Goal: Transaction & Acquisition: Register for event/course

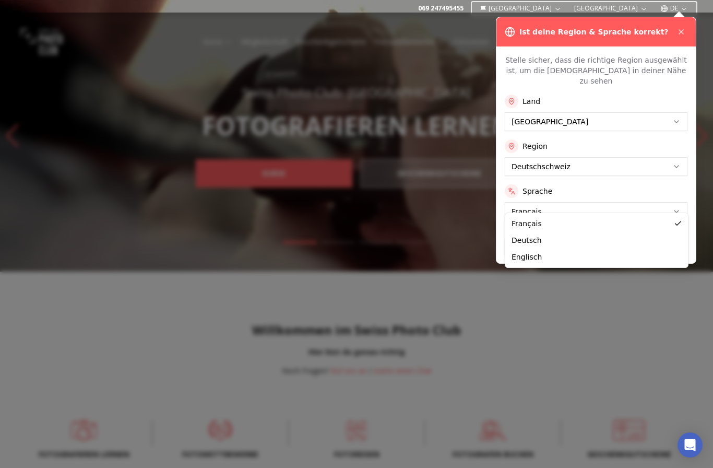
click at [543, 238] on button "Anwenden" at bounding box center [596, 246] width 183 height 17
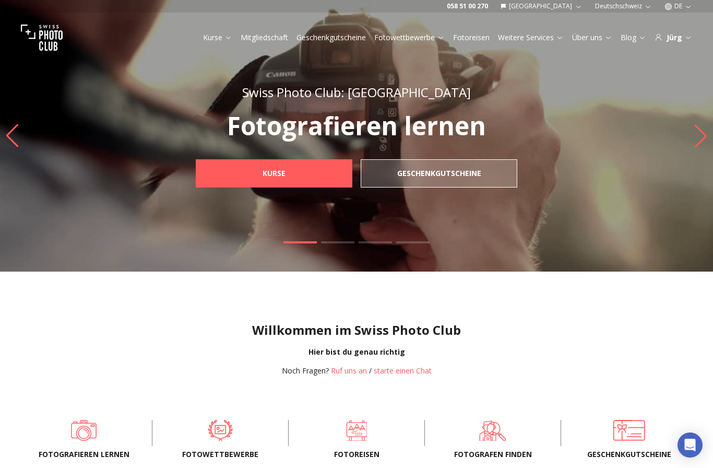
click at [290, 173] on span "Kurse" at bounding box center [274, 173] width 40 height 19
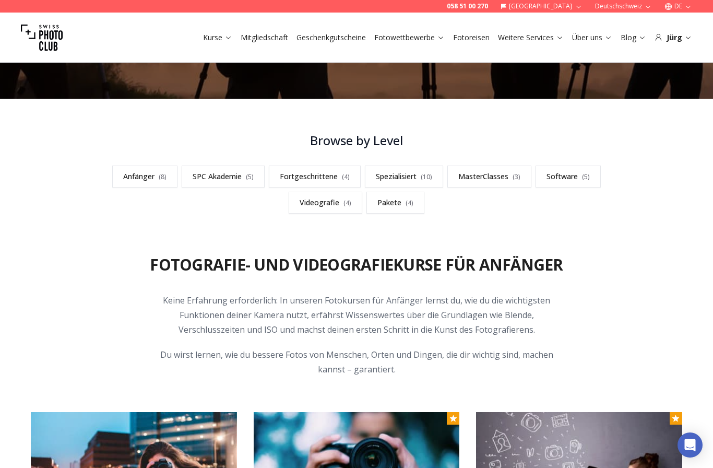
scroll to position [235, 0]
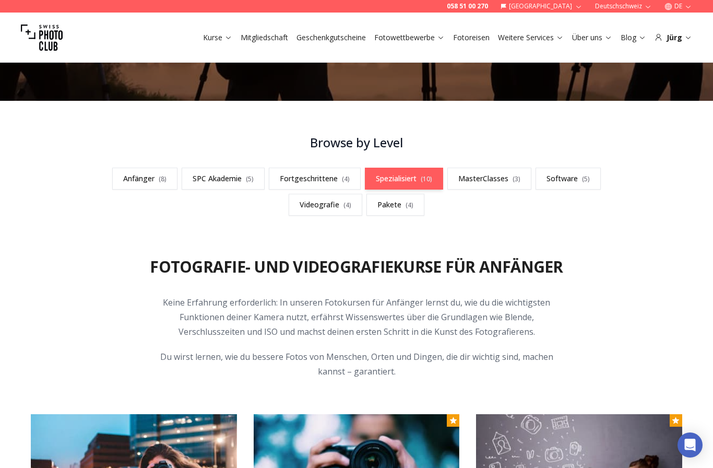
click at [405, 184] on link "Spezialisiert ( 10 )" at bounding box center [404, 179] width 78 height 22
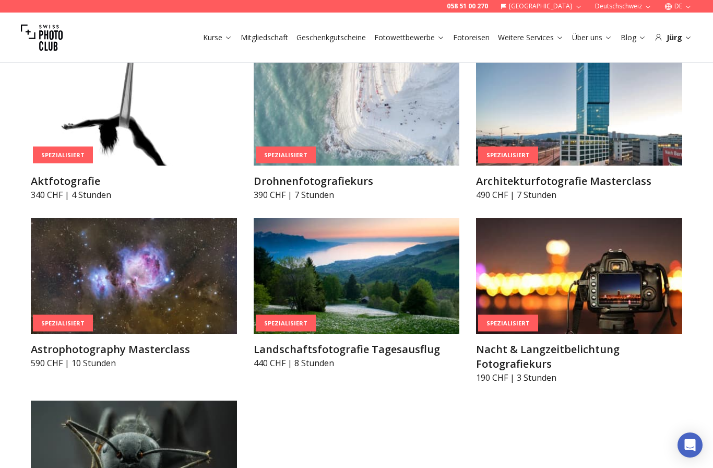
scroll to position [2418, 0]
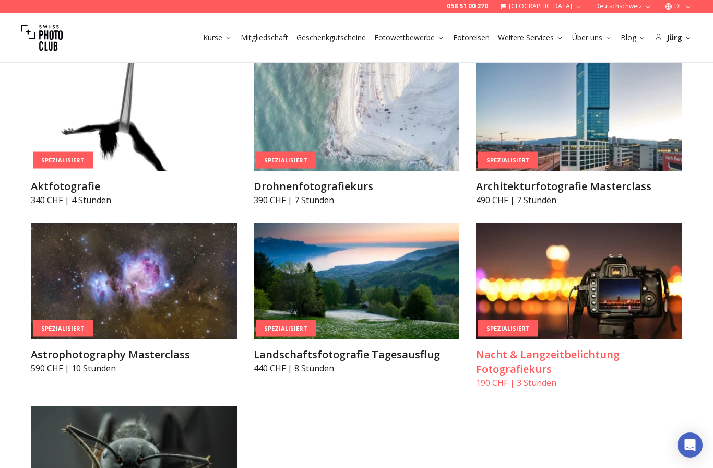
click at [623, 282] on img at bounding box center [579, 281] width 206 height 116
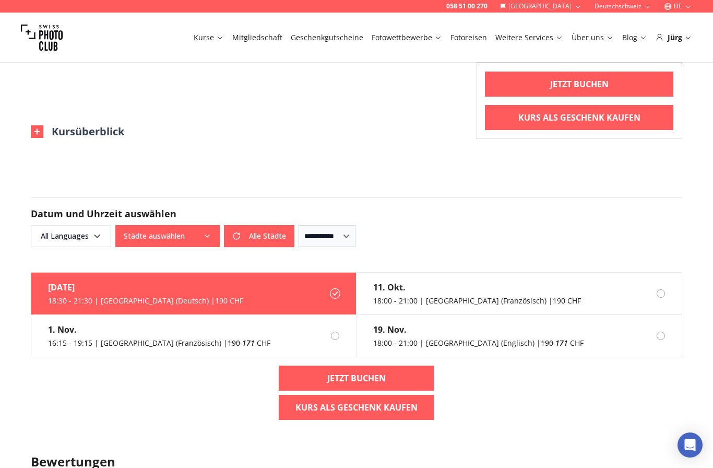
scroll to position [625, 0]
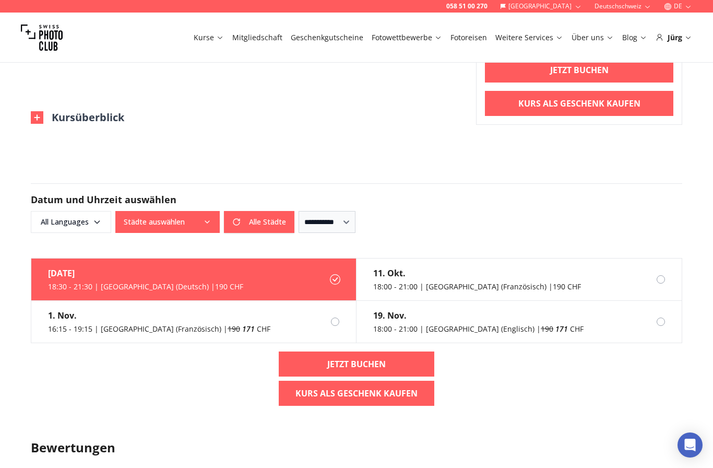
click at [238, 281] on label "7. Okt. 18:30 - 21:30 | Zurich (Deutsch) | 190 CHF" at bounding box center [193, 279] width 325 height 42
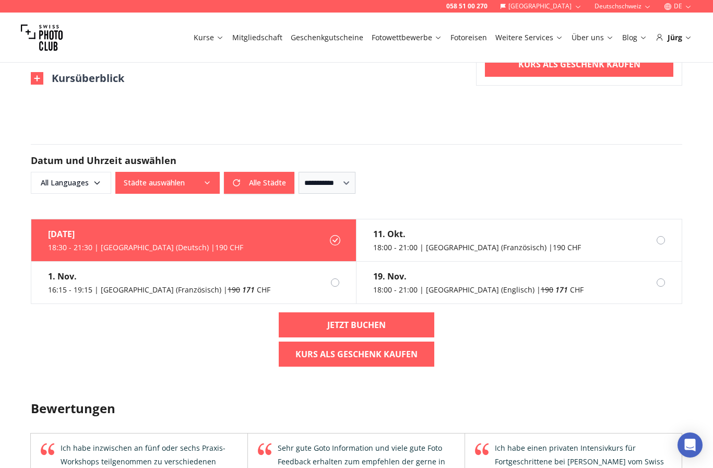
scroll to position [668, 0]
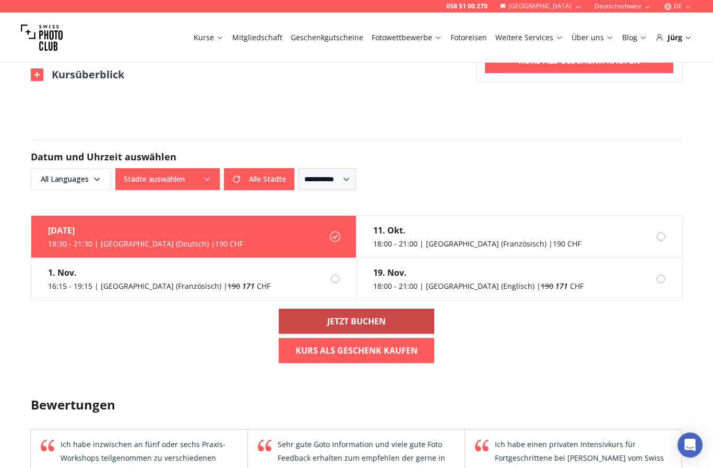
click at [377, 322] on b "Jetzt buchen" at bounding box center [356, 321] width 58 height 13
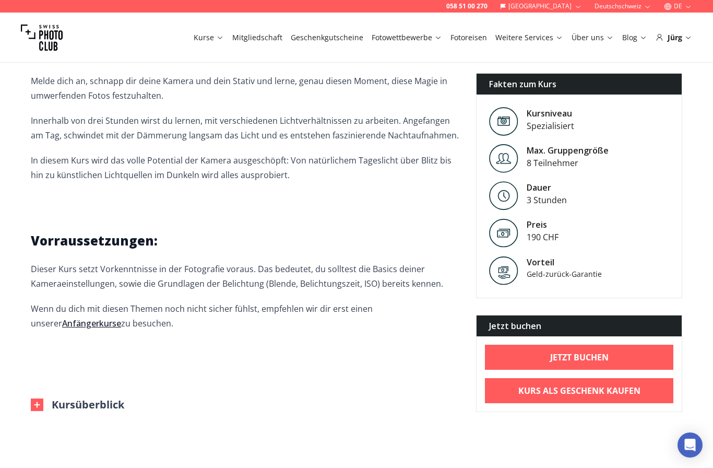
scroll to position [337, 0]
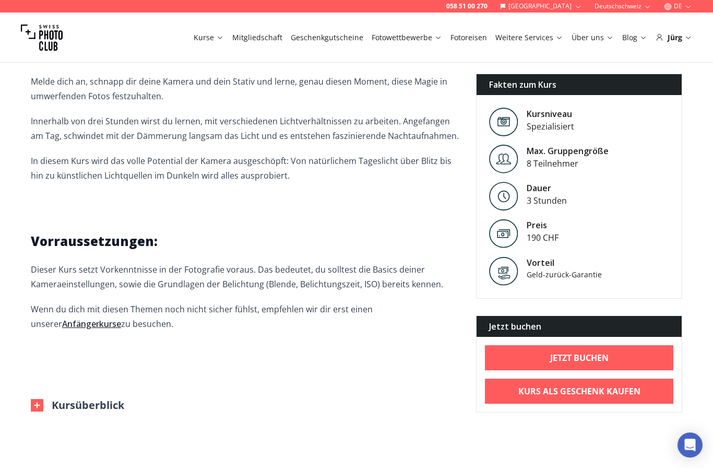
click at [82, 396] on div "Kursinfo Dieser ganz besondere Moment, wenn das Licht weniger wird und der Tag …" at bounding box center [245, 208] width 429 height 407
click at [39, 404] on img at bounding box center [37, 405] width 13 height 13
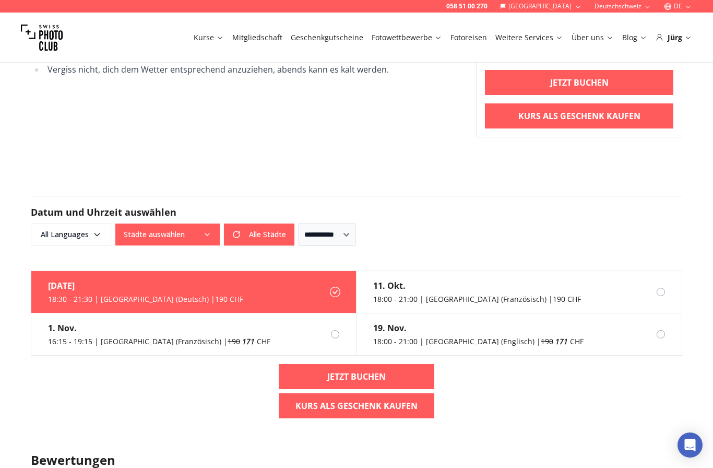
scroll to position [1177, 0]
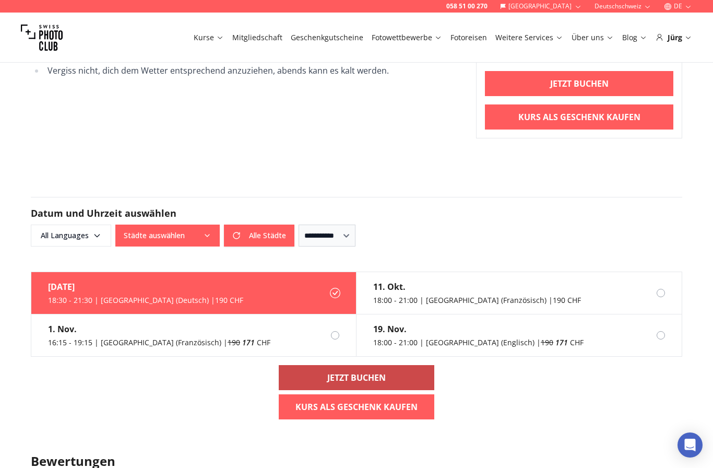
click at [363, 376] on b "Jetzt buchen" at bounding box center [356, 377] width 58 height 13
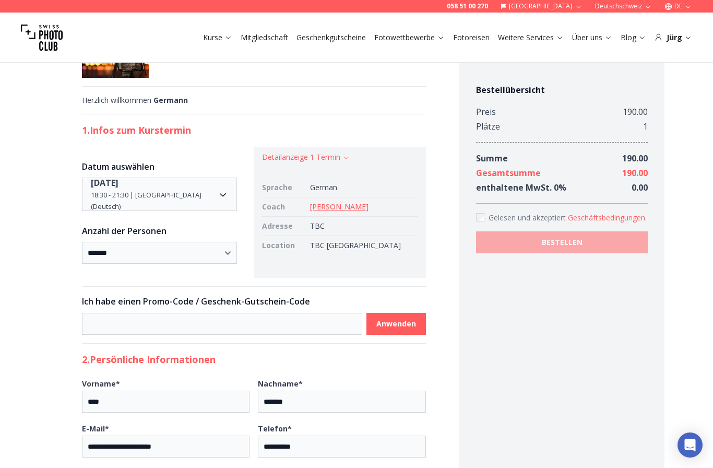
scroll to position [44, 0]
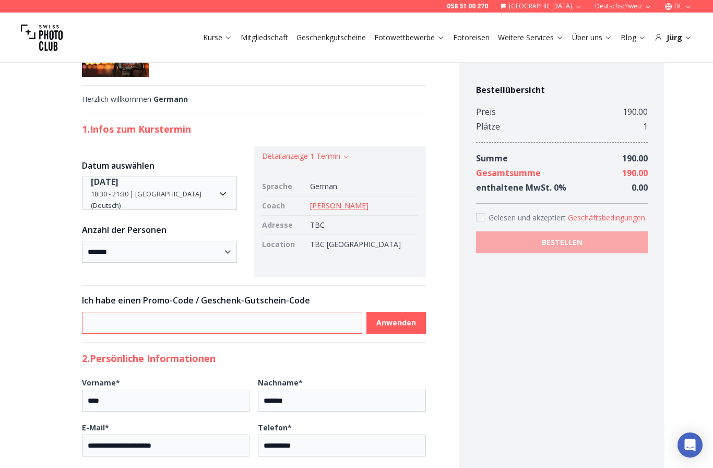
click at [229, 325] on input at bounding box center [222, 323] width 280 height 22
paste input "**********"
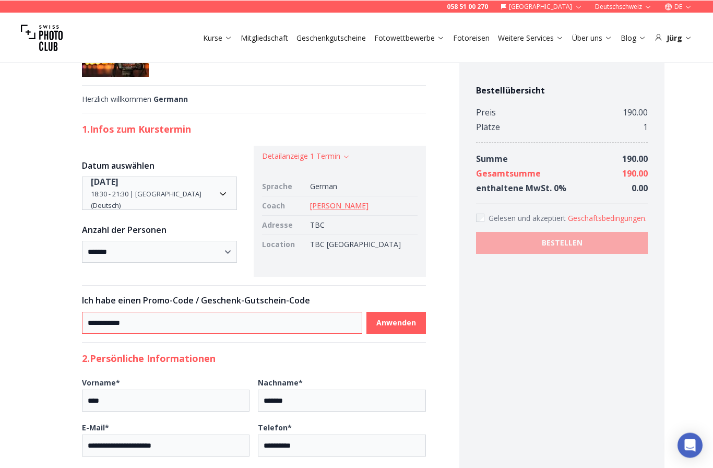
scroll to position [44, 0]
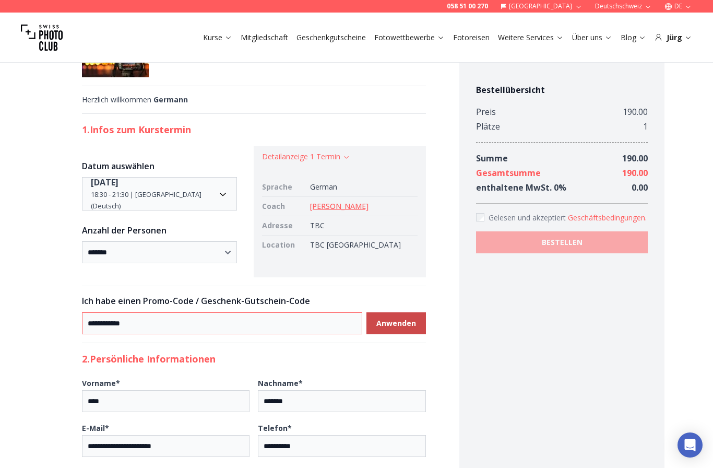
type input "**********"
click at [408, 322] on b "Anwenden" at bounding box center [396, 323] width 40 height 10
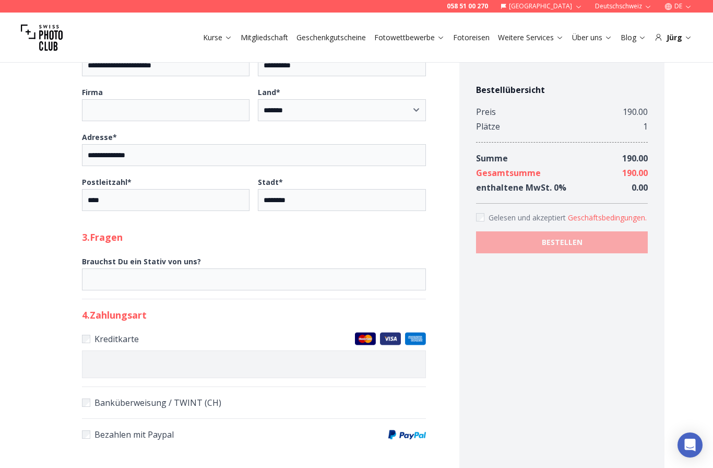
scroll to position [412, 0]
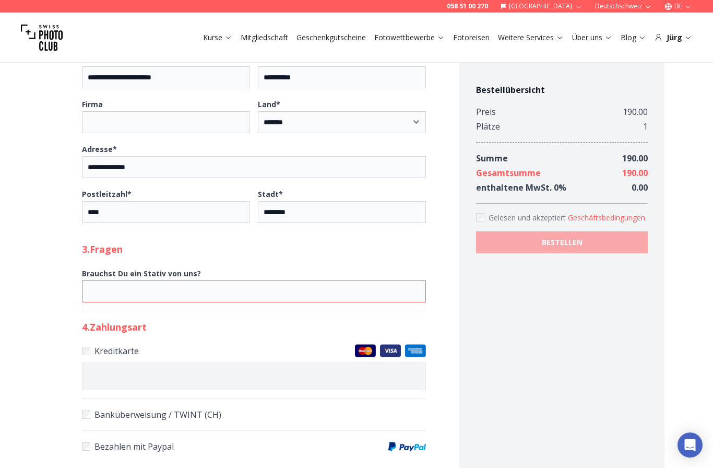
click at [213, 294] on input "Brauchst Du ein Stativ von uns?" at bounding box center [254, 291] width 344 height 22
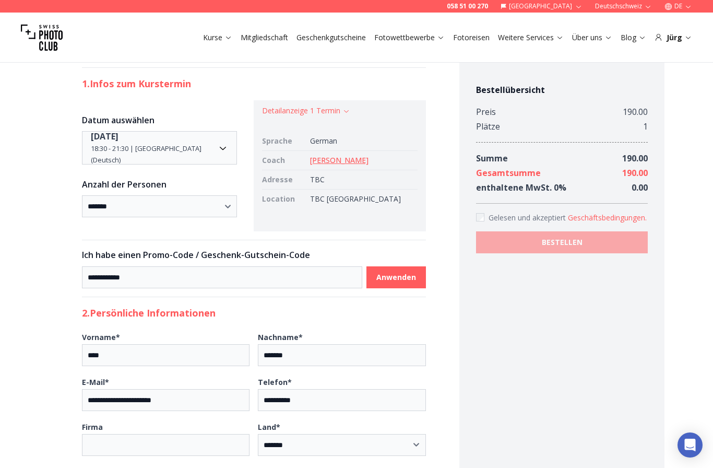
scroll to position [0, 0]
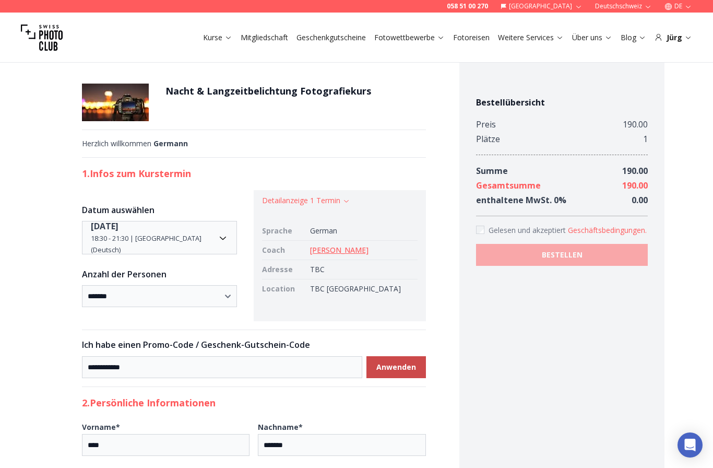
type input "**********"
click at [393, 365] on b "Anwenden" at bounding box center [396, 367] width 40 height 10
click at [277, 367] on input "**********" at bounding box center [222, 367] width 280 height 22
type input "*"
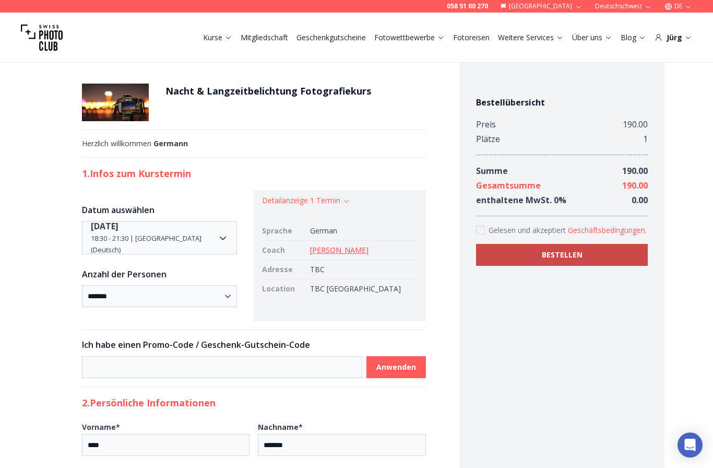
click at [560, 256] on b "BESTELLEN" at bounding box center [562, 255] width 41 height 10
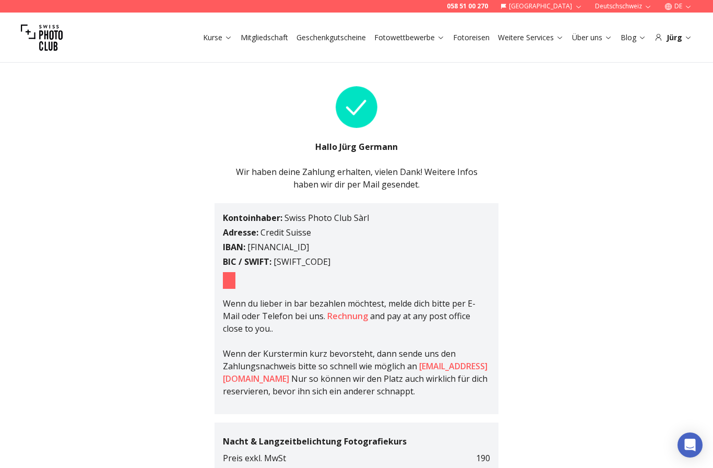
scroll to position [23, 0]
